Goal: Navigation & Orientation: Go to known website

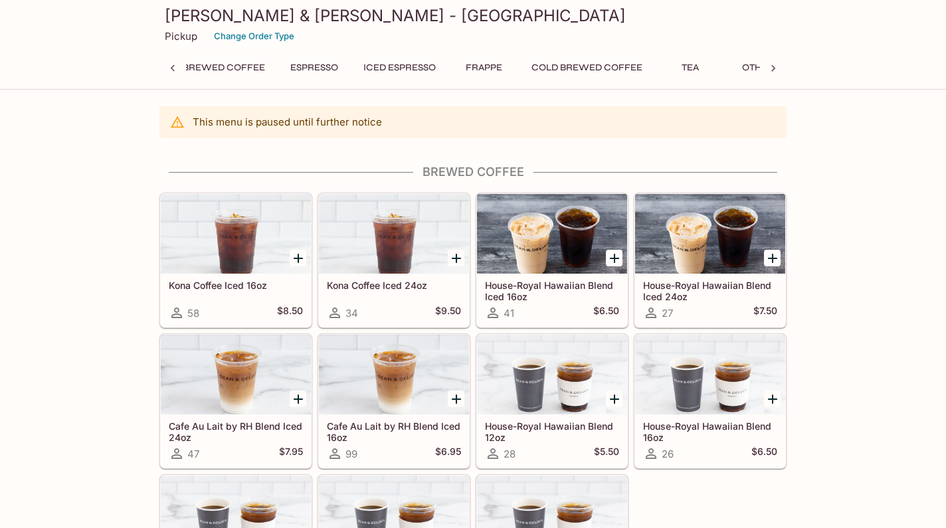
scroll to position [0, 5]
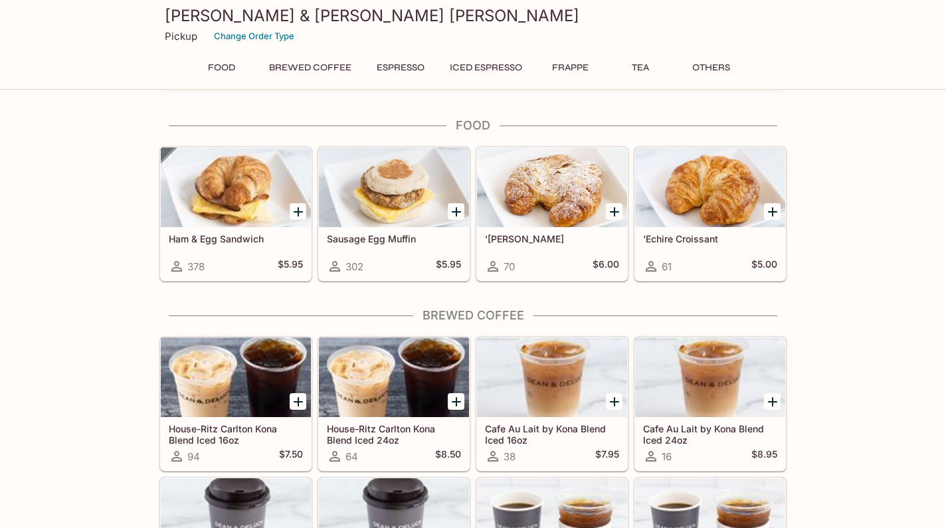
scroll to position [19, 0]
